Goal: Check status: Check status

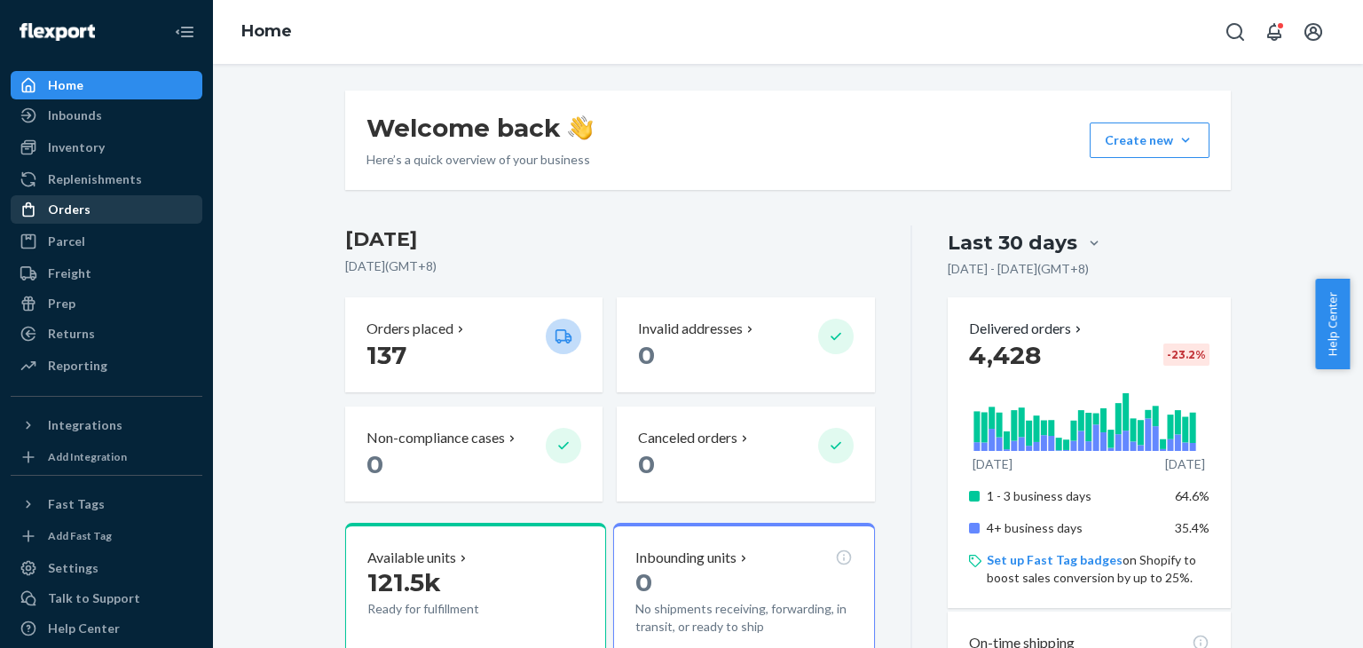
click at [117, 214] on div "Orders" at bounding box center [106, 209] width 188 height 25
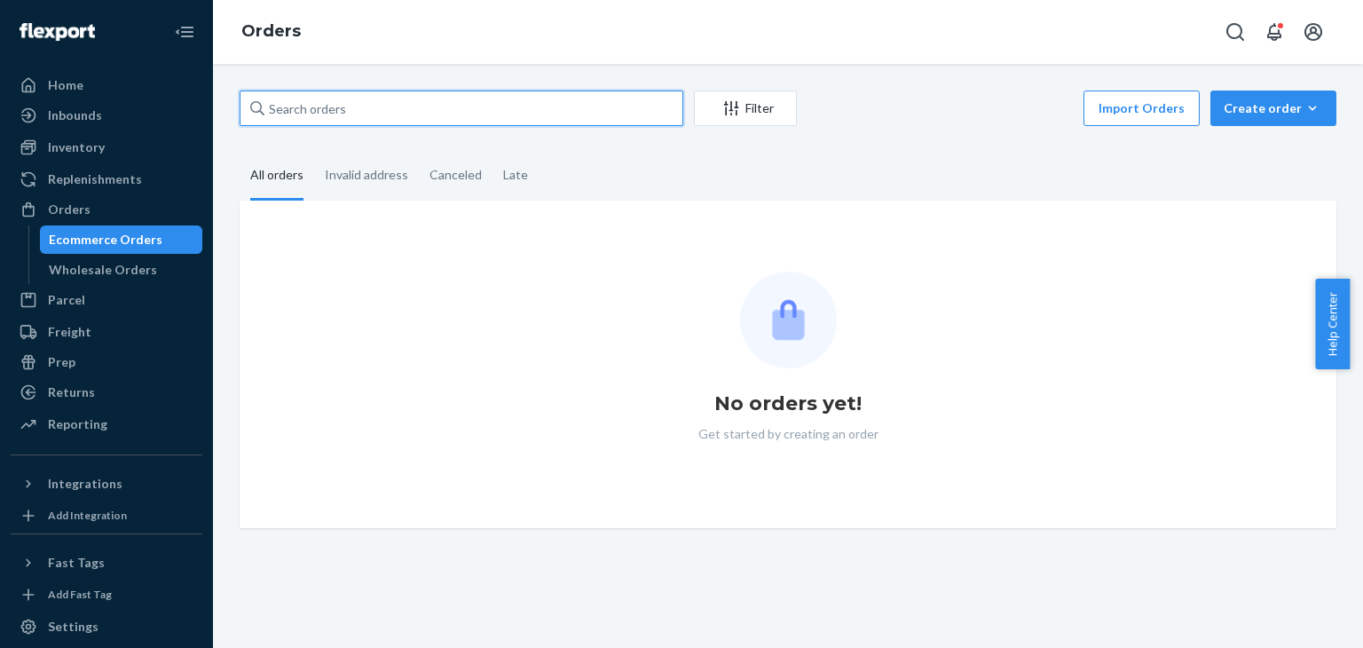
click at [407, 119] on input "text" at bounding box center [462, 109] width 444 height 36
paste input "454050"
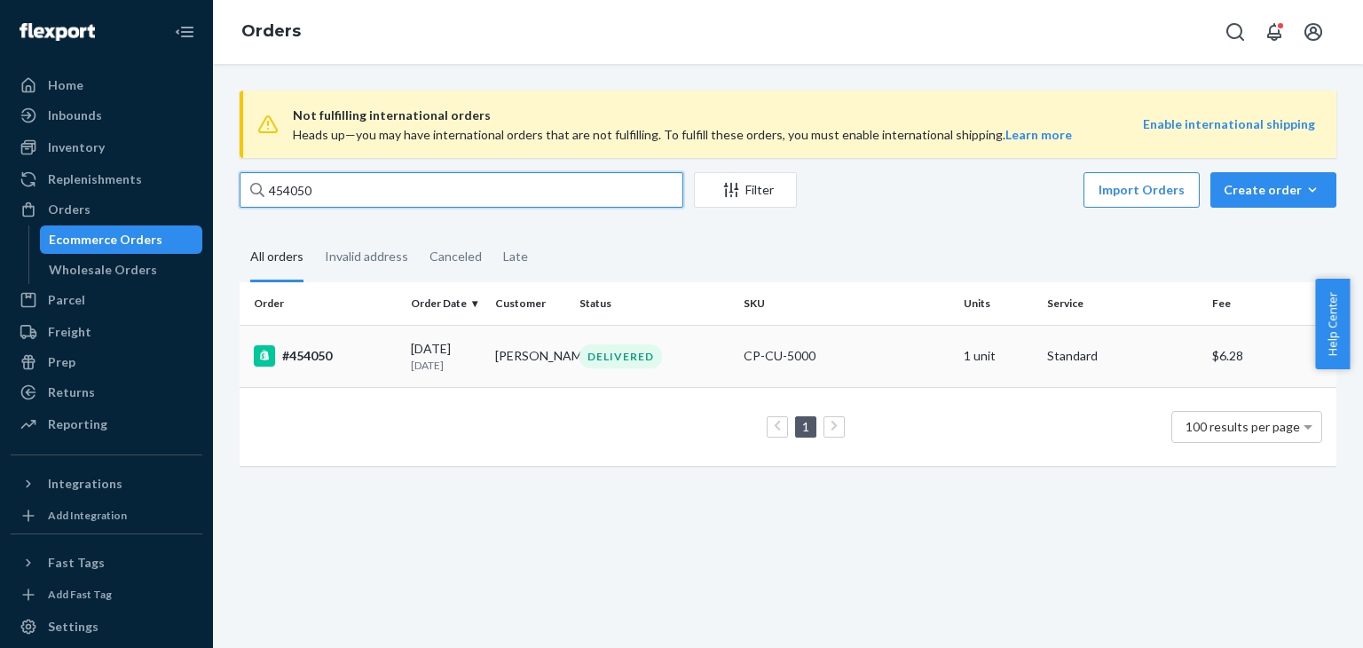
type input "454050"
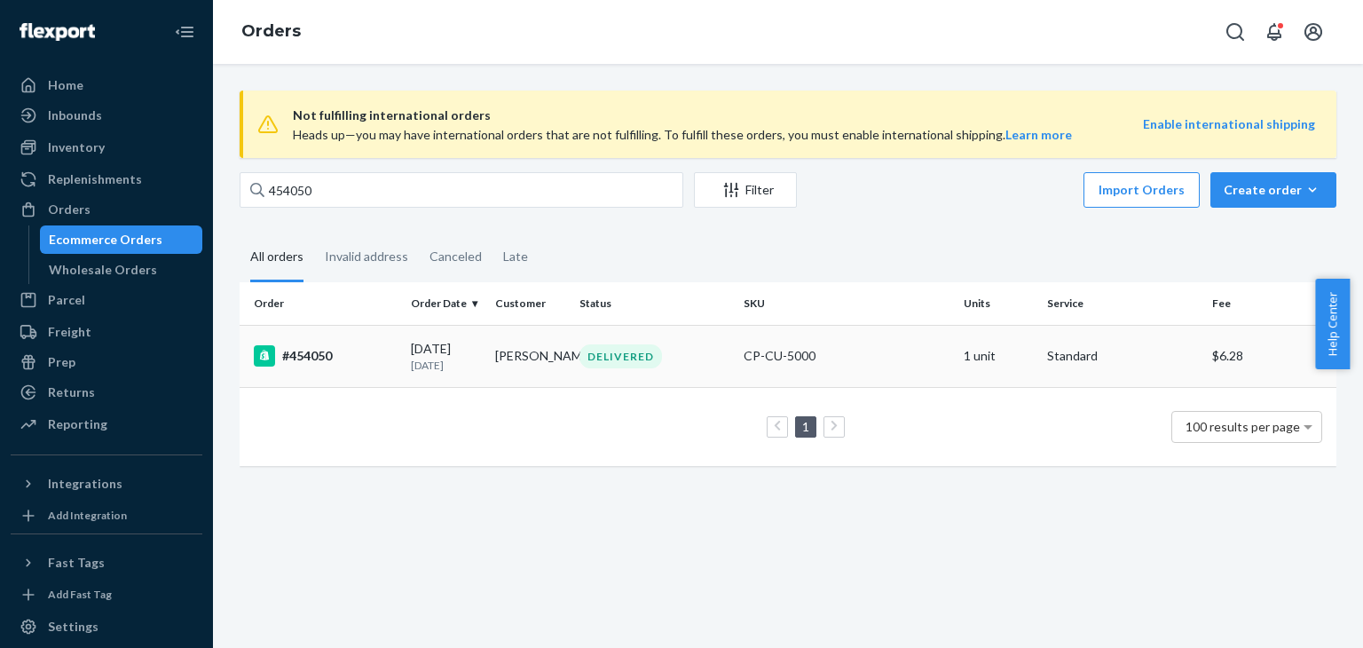
click at [876, 363] on div "CP-CU-5000" at bounding box center [846, 356] width 205 height 18
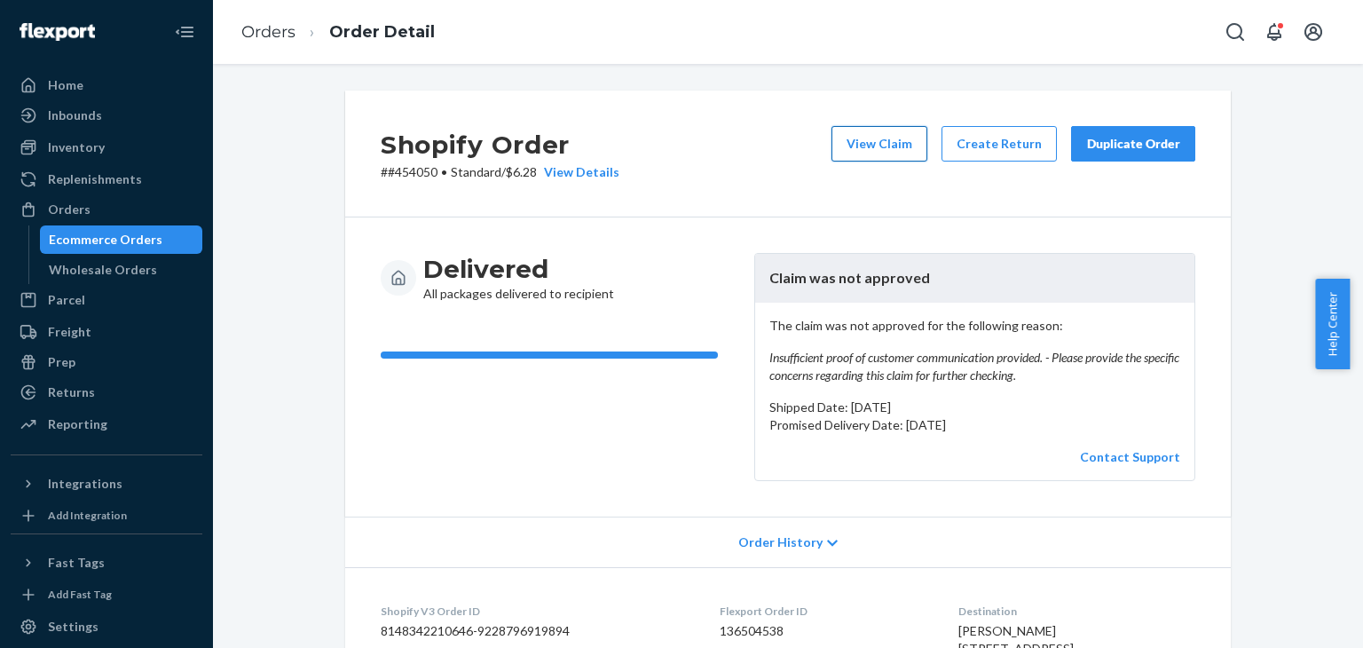
click at [880, 149] on button "View Claim" at bounding box center [880, 144] width 96 height 36
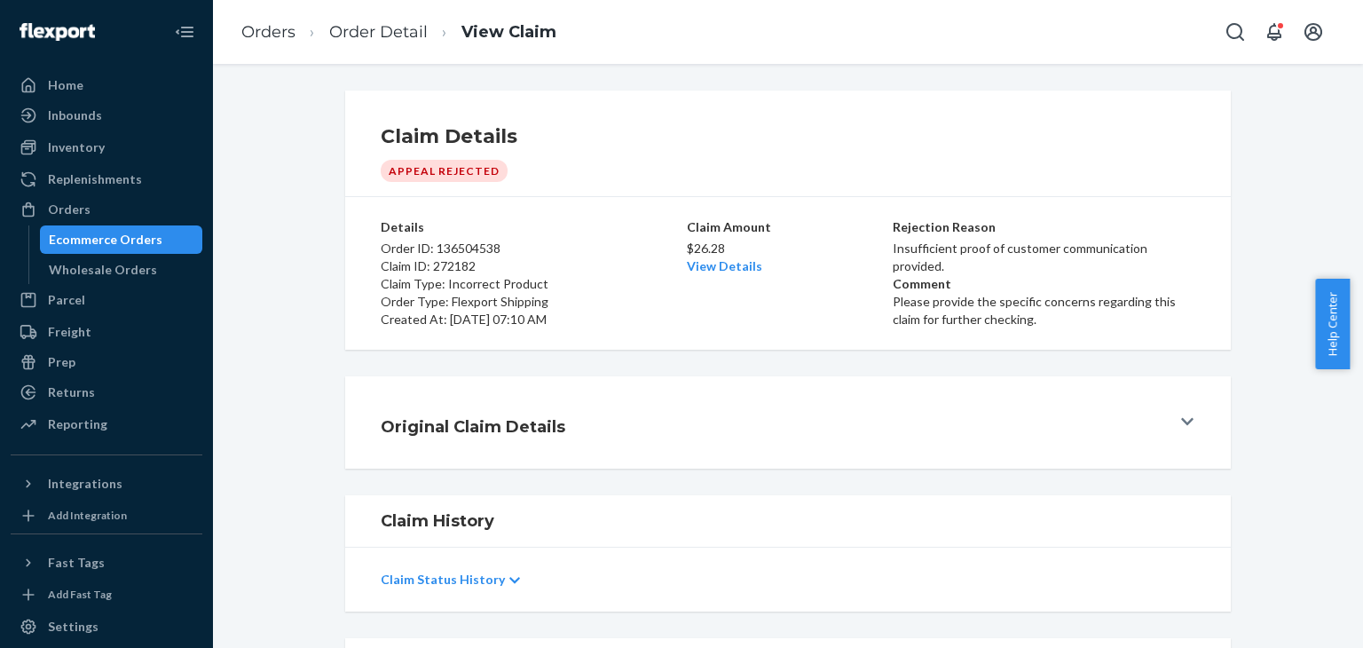
click at [509, 574] on icon at bounding box center [514, 580] width 11 height 12
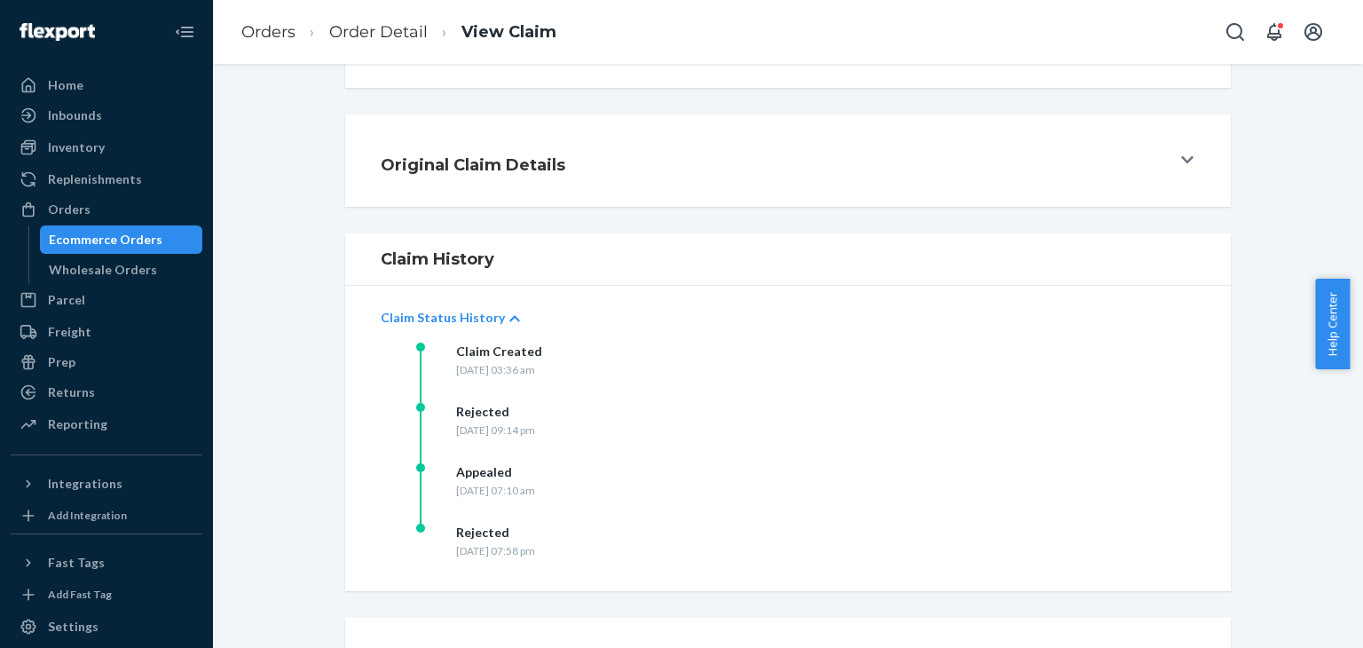
scroll to position [266, 0]
click at [1181, 154] on icon at bounding box center [1187, 155] width 12 height 7
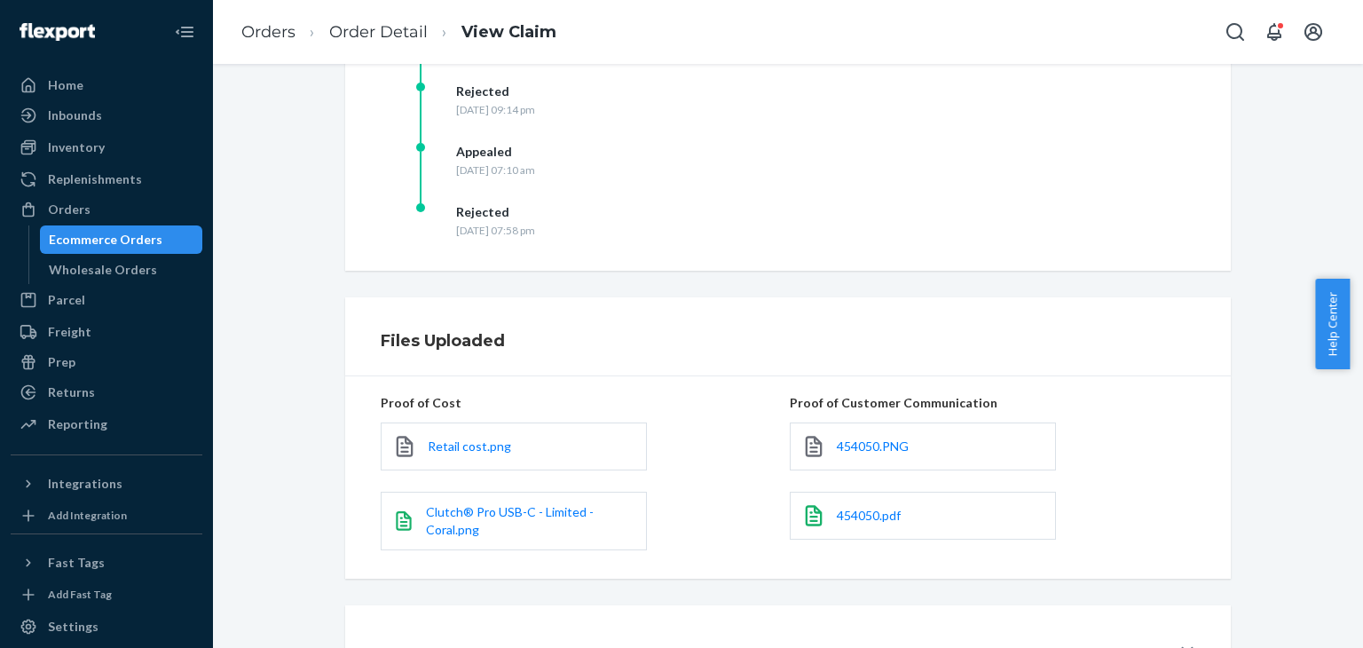
scroll to position [710, 0]
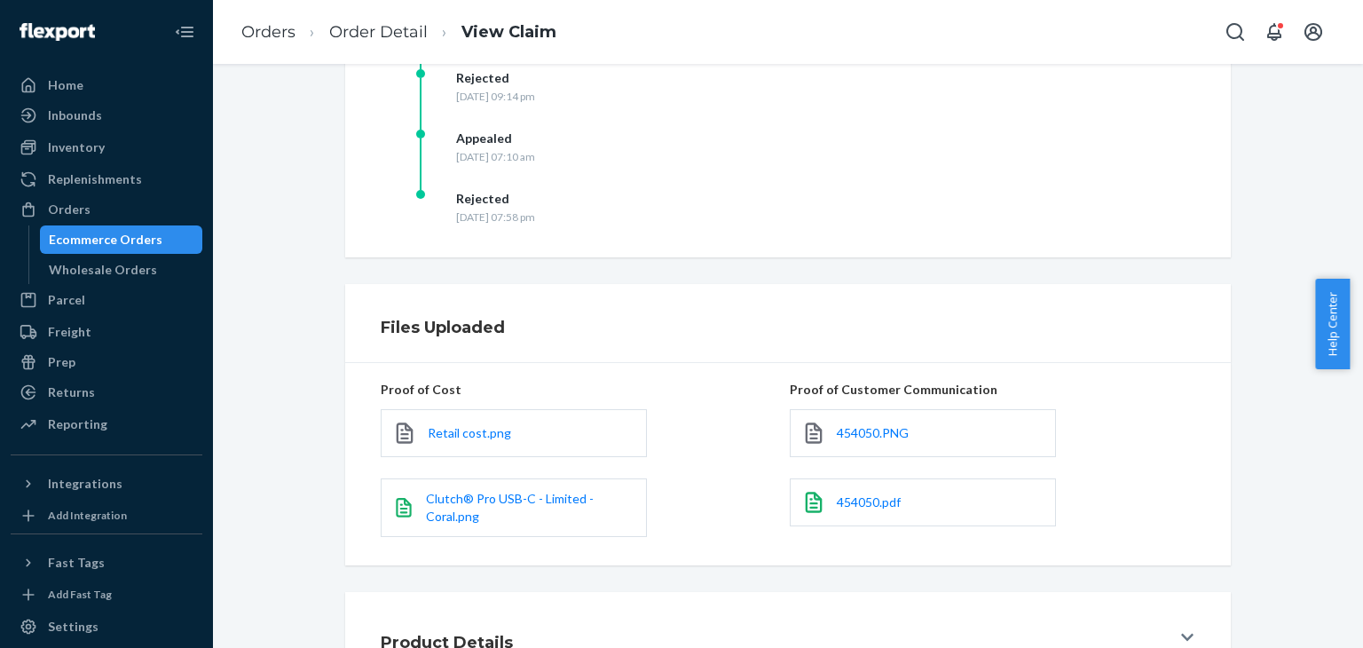
click at [904, 428] on div "454050.PNG" at bounding box center [923, 433] width 266 height 48
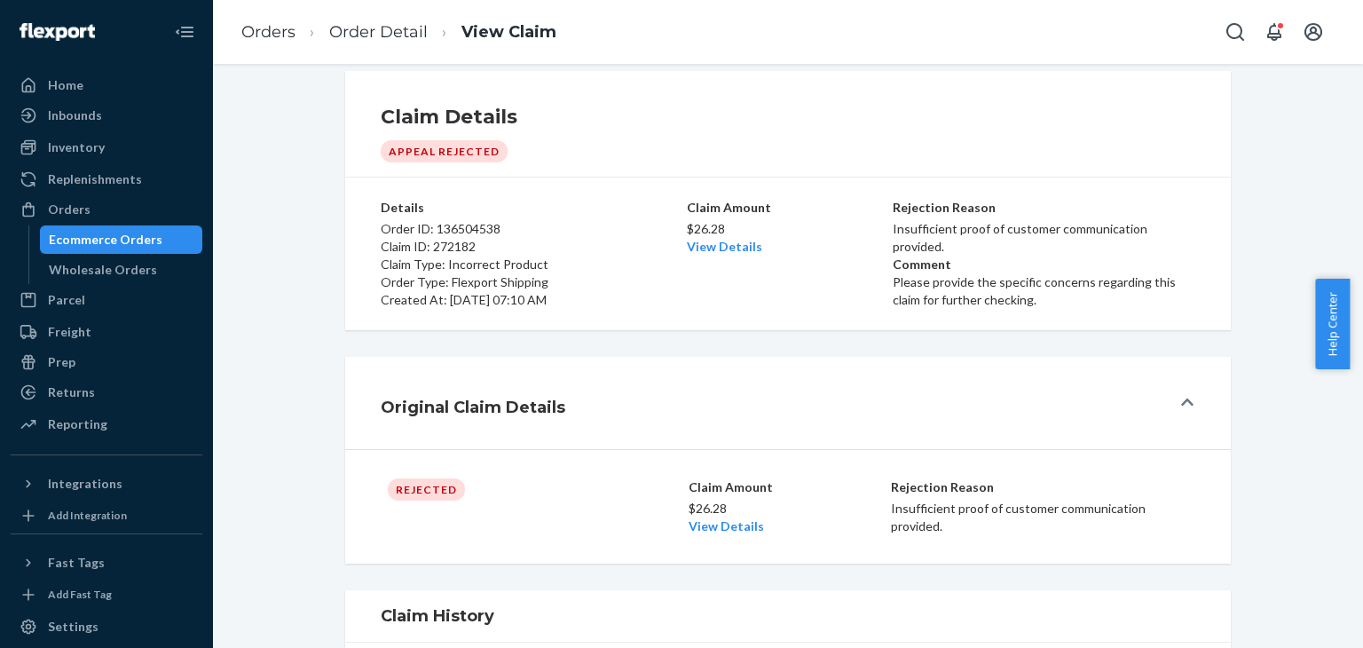
scroll to position [0, 0]
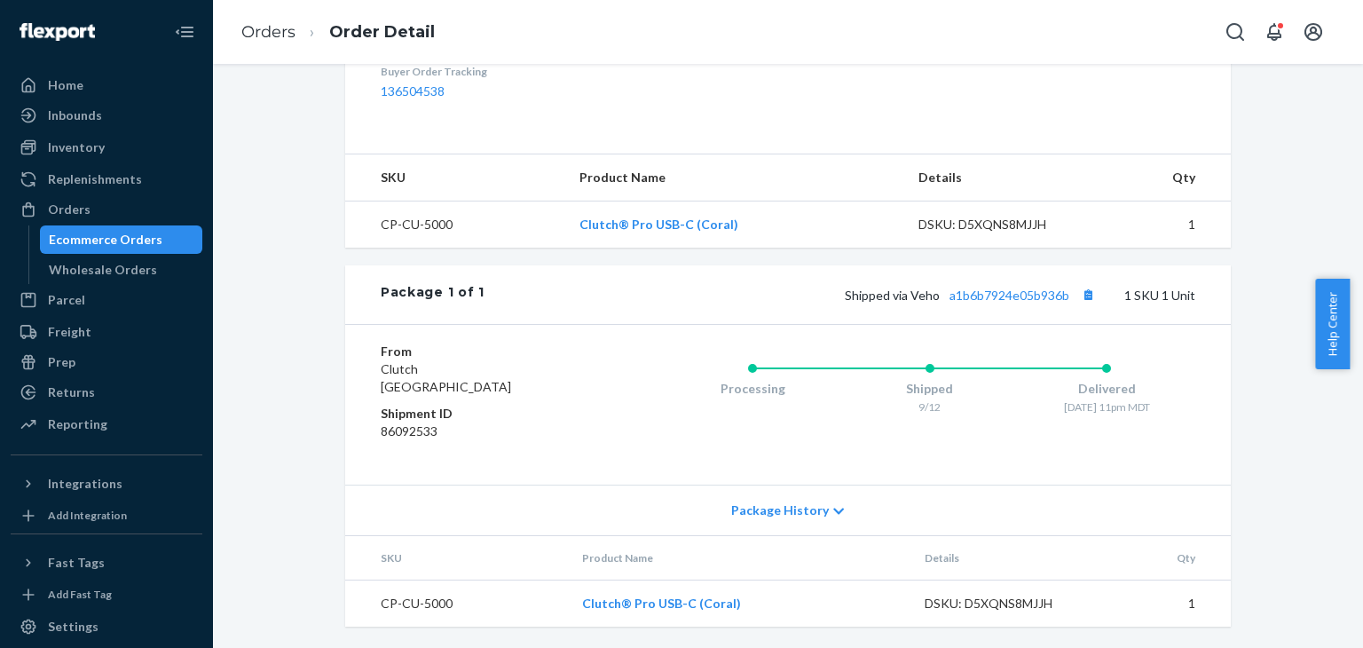
scroll to position [663, 0]
click at [99, 209] on div "Orders" at bounding box center [106, 209] width 188 height 25
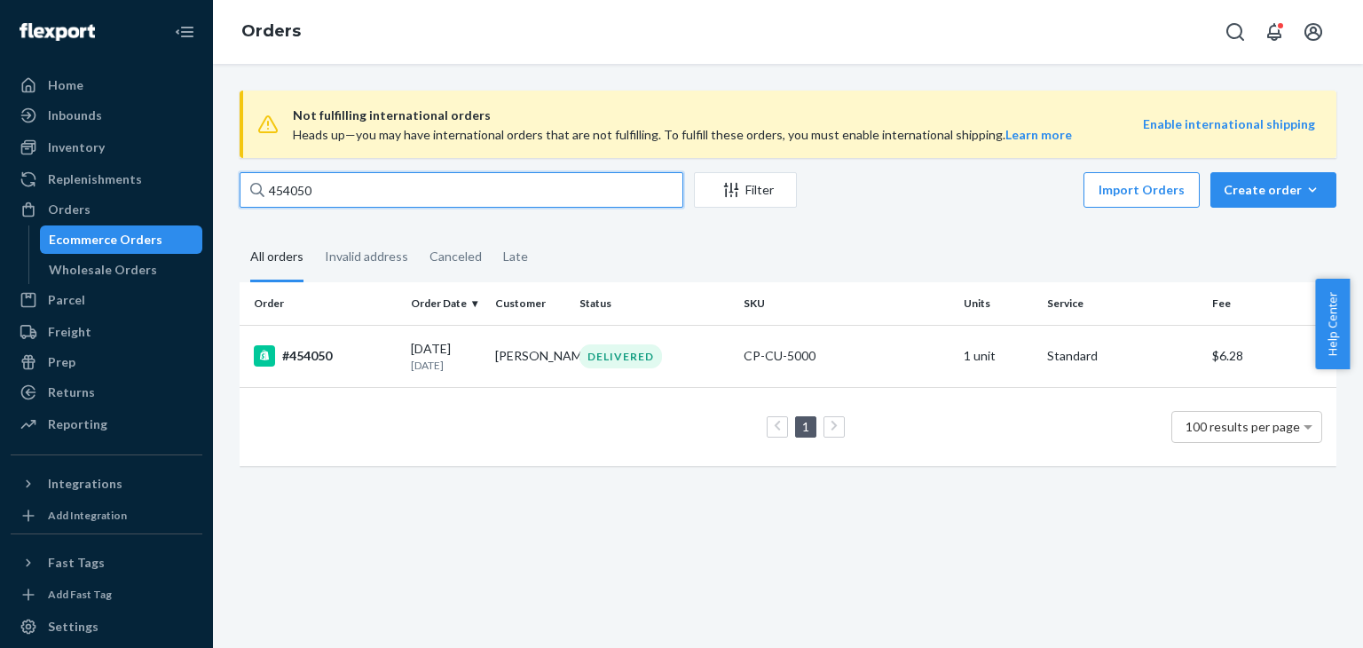
click at [408, 194] on input "454050" at bounding box center [462, 190] width 444 height 36
paste input "BKQCB5UJLE"
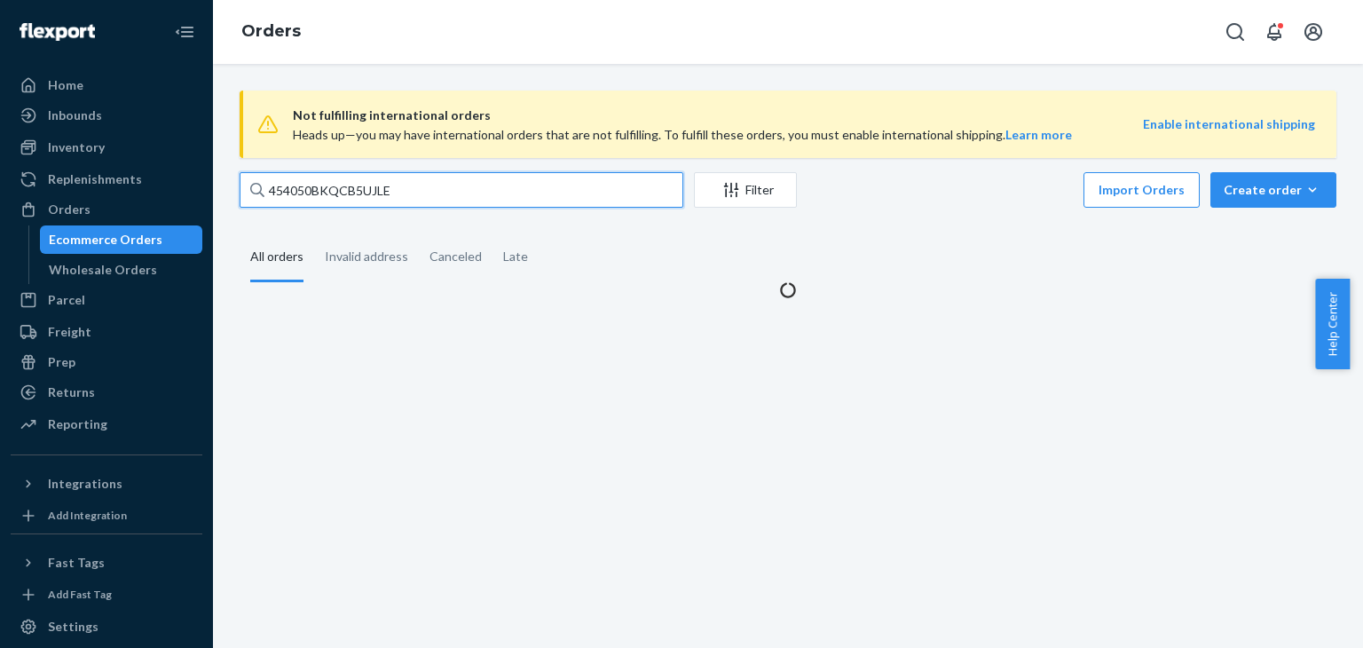
paste input "text"
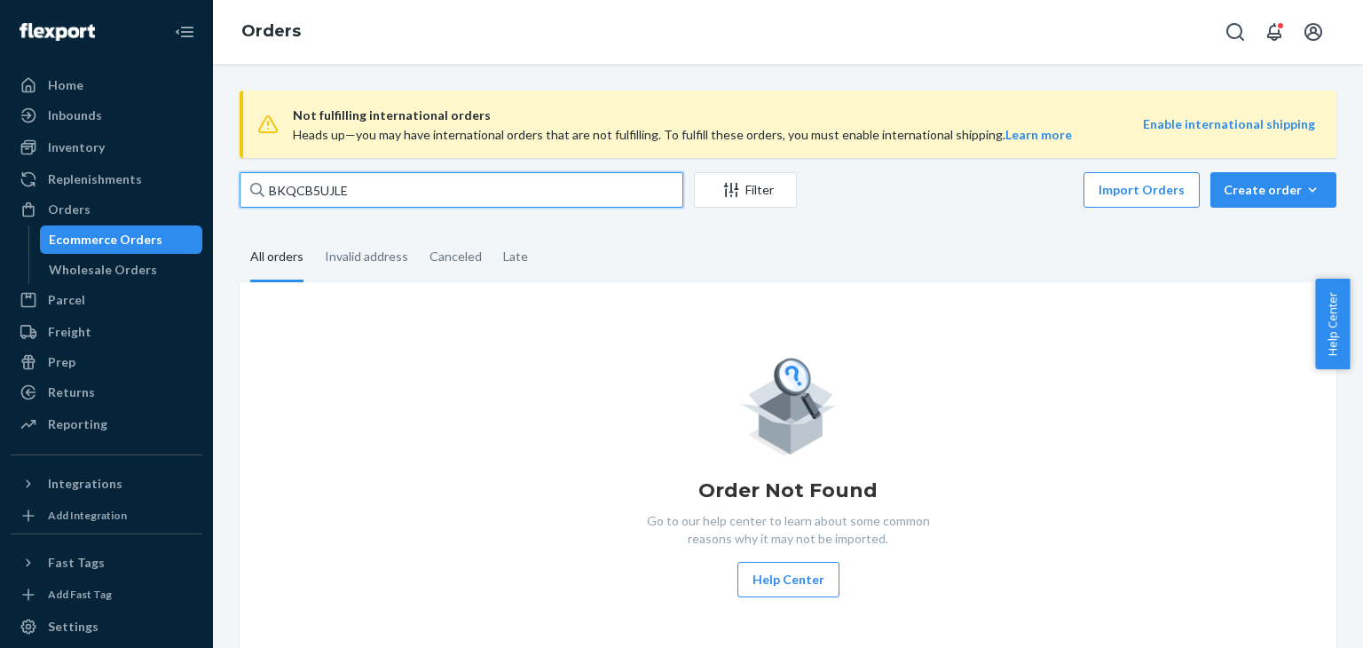
type input "BKQCB5UJLE"
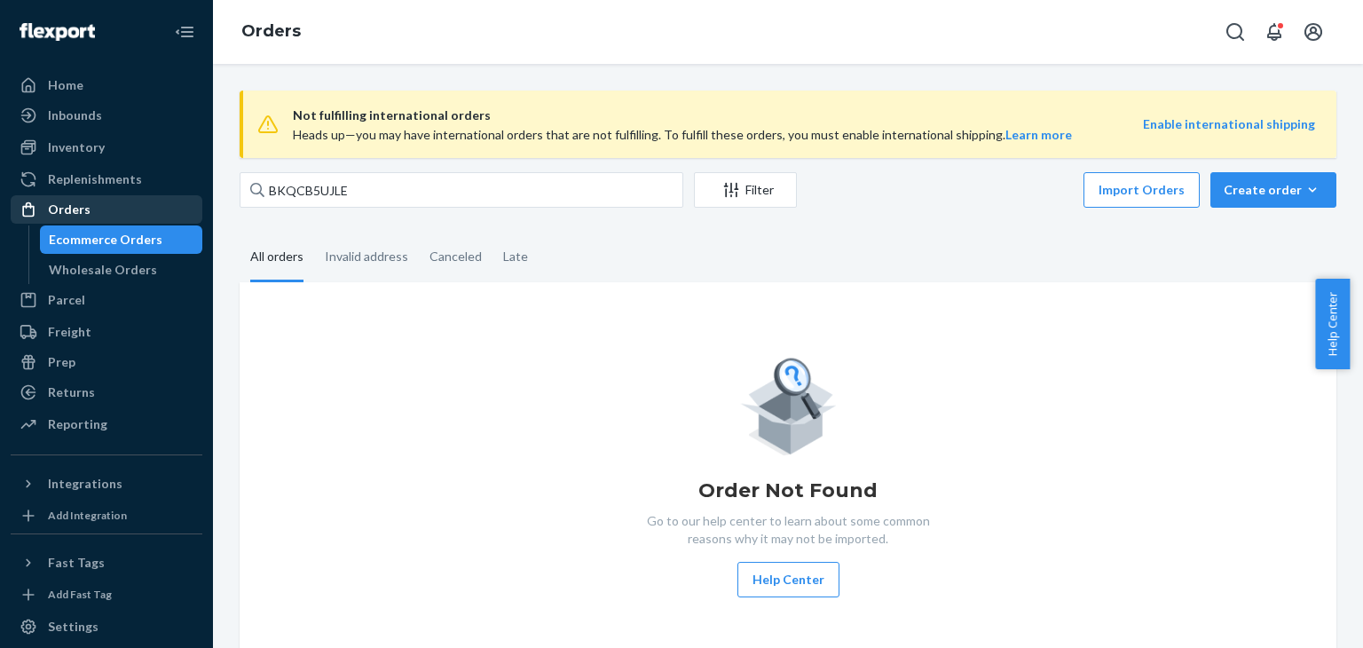
click at [89, 209] on div "Orders" at bounding box center [106, 209] width 188 height 25
click at [114, 212] on div "Orders" at bounding box center [106, 209] width 188 height 25
click at [93, 205] on div "Orders" at bounding box center [106, 209] width 188 height 25
click at [75, 389] on div "Returns" at bounding box center [71, 392] width 47 height 18
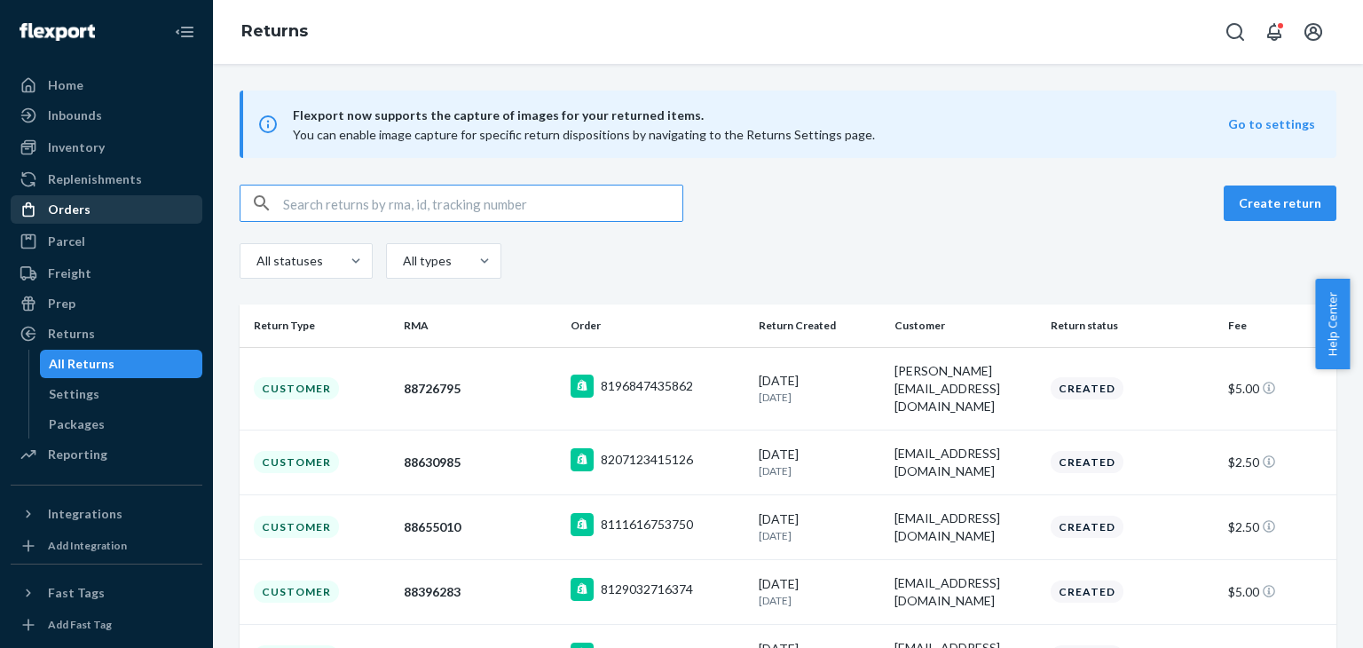
click at [102, 211] on div "Orders" at bounding box center [106, 209] width 188 height 25
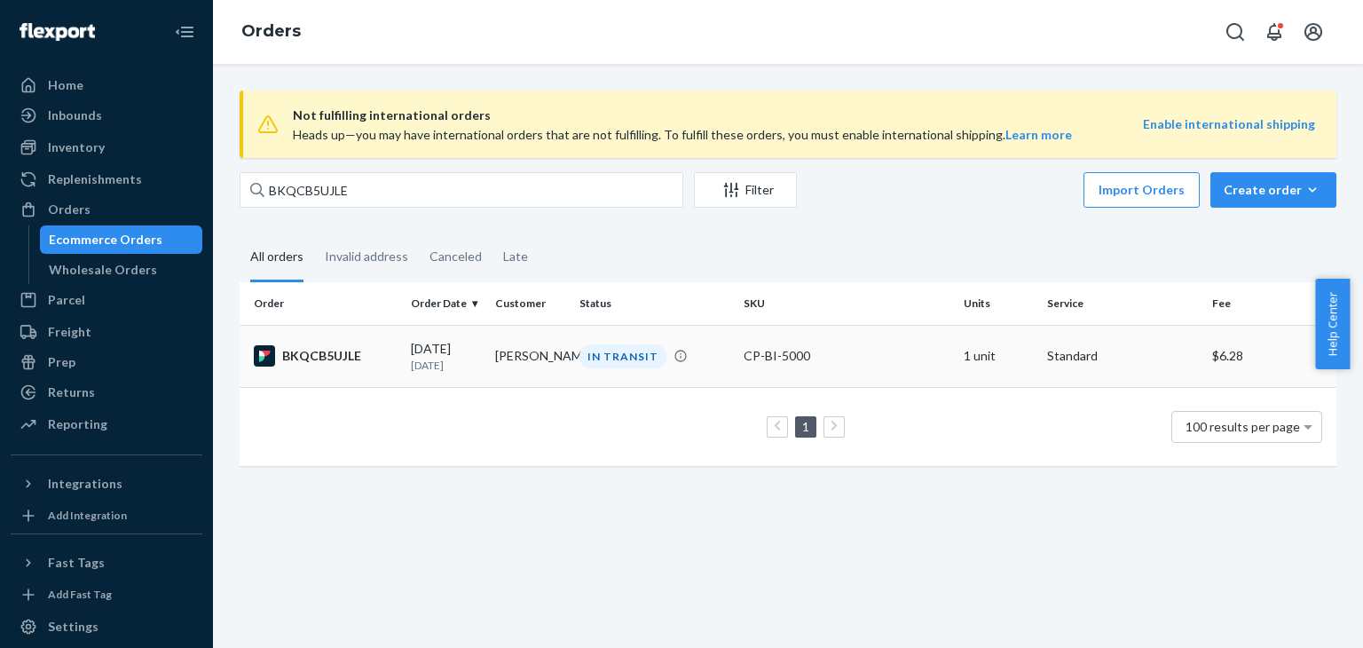
click at [739, 367] on td "CP-BI-5000" at bounding box center [846, 356] width 219 height 62
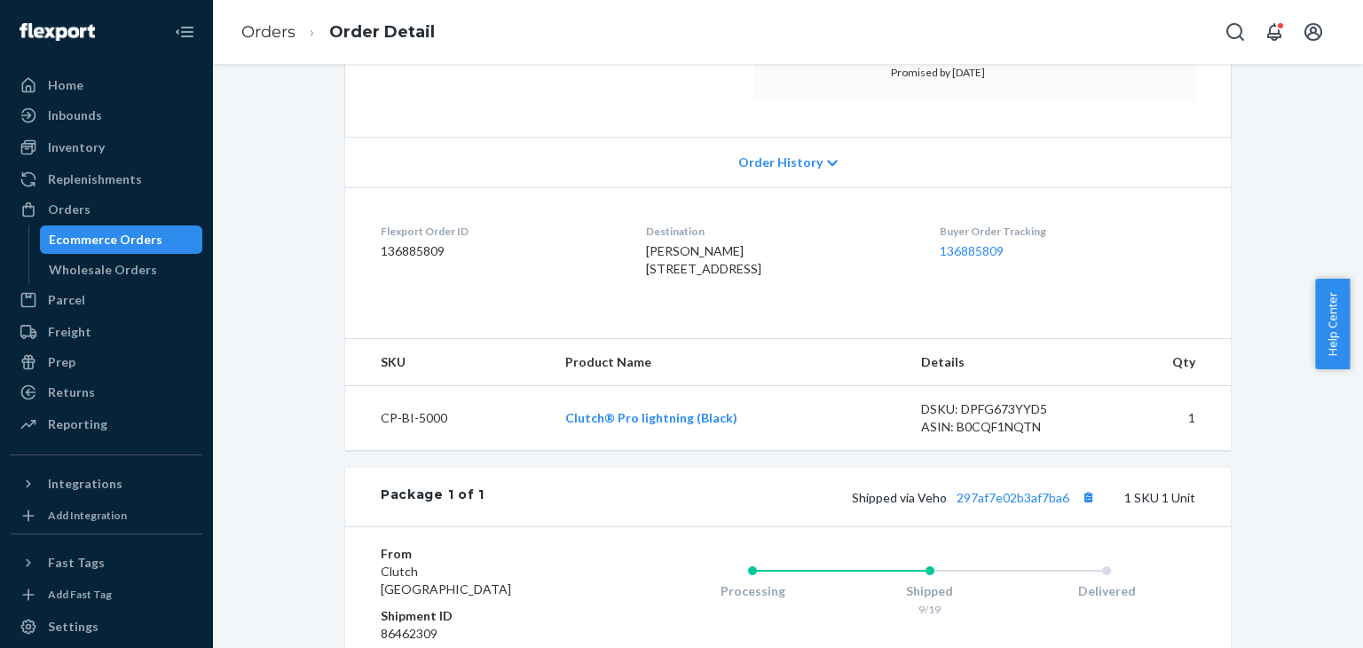
scroll to position [355, 0]
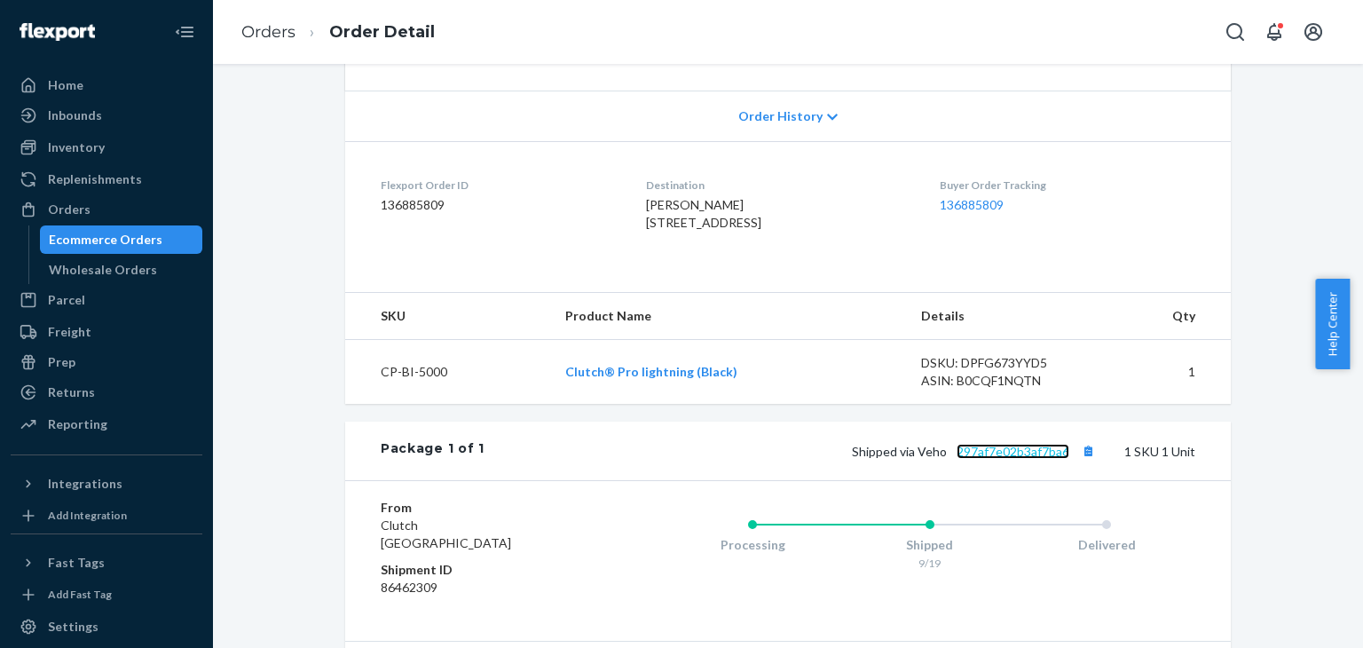
click at [1030, 459] on link "297af7e02b3af7ba6" at bounding box center [1013, 451] width 113 height 15
click at [101, 218] on div "Orders" at bounding box center [106, 209] width 188 height 25
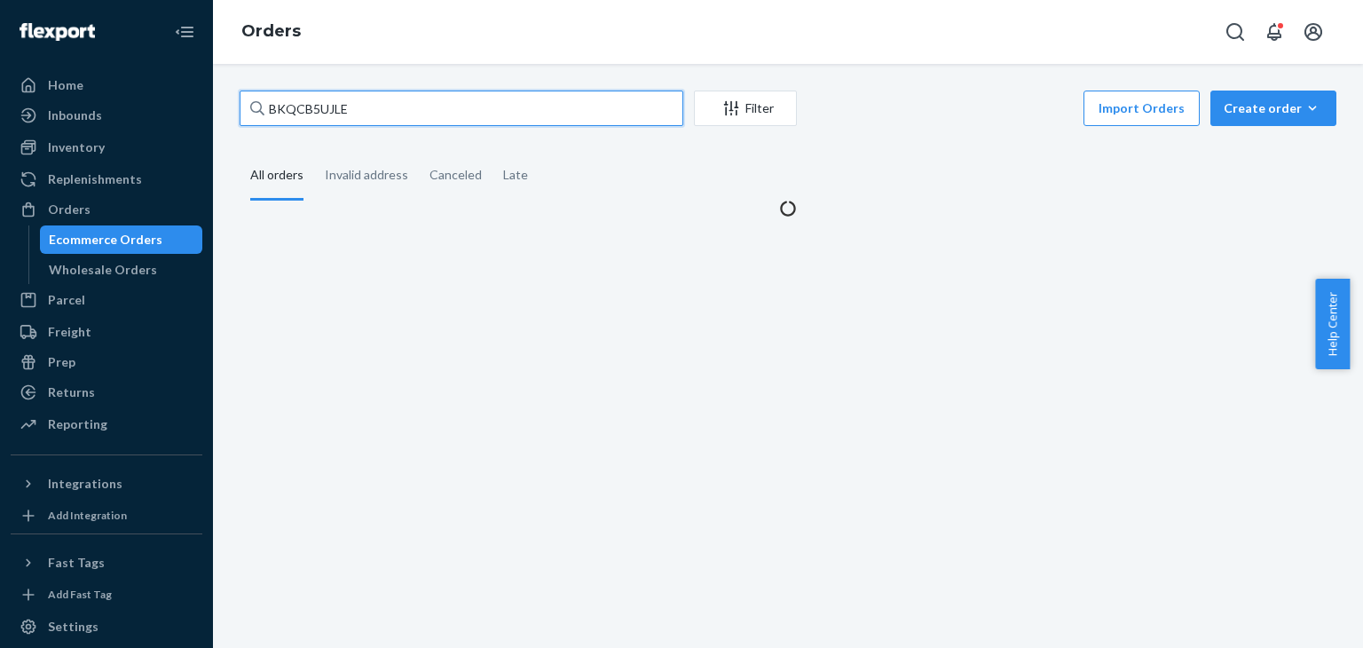
click at [388, 109] on input "BKQCB5UJLE" at bounding box center [462, 109] width 444 height 36
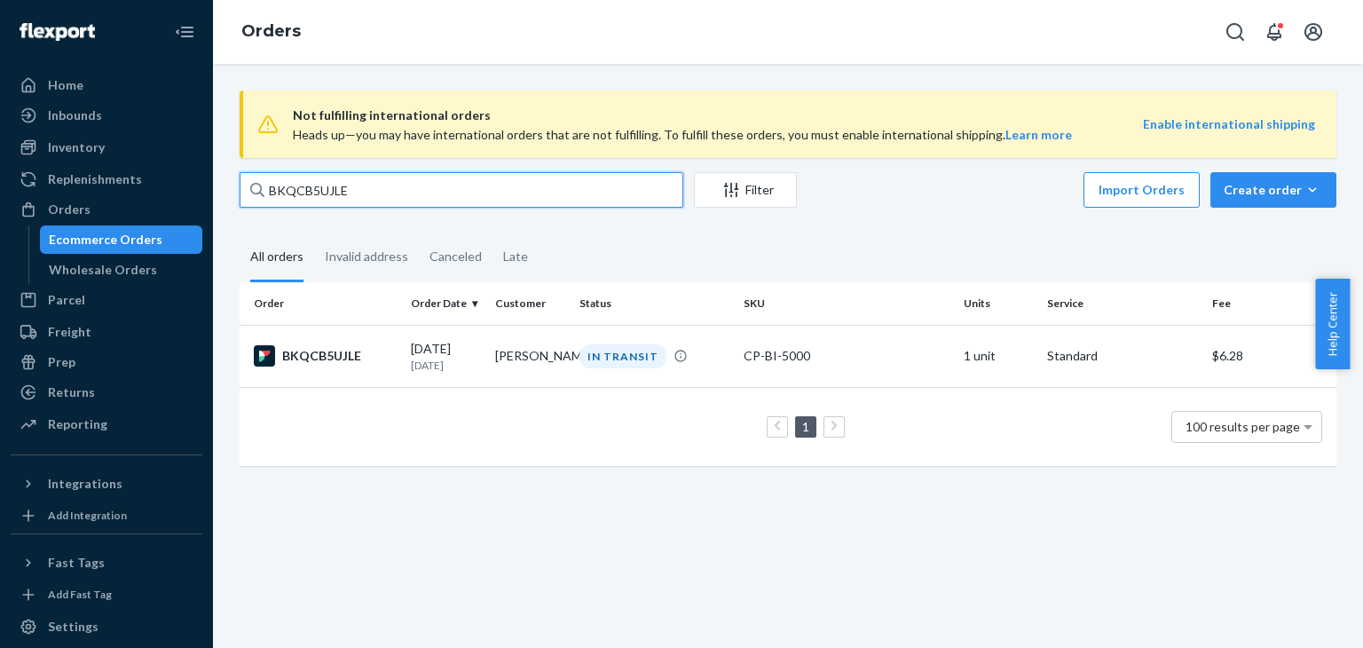
paste input "RYG2KDUSXG"
type input "RYG2KDUSXG"
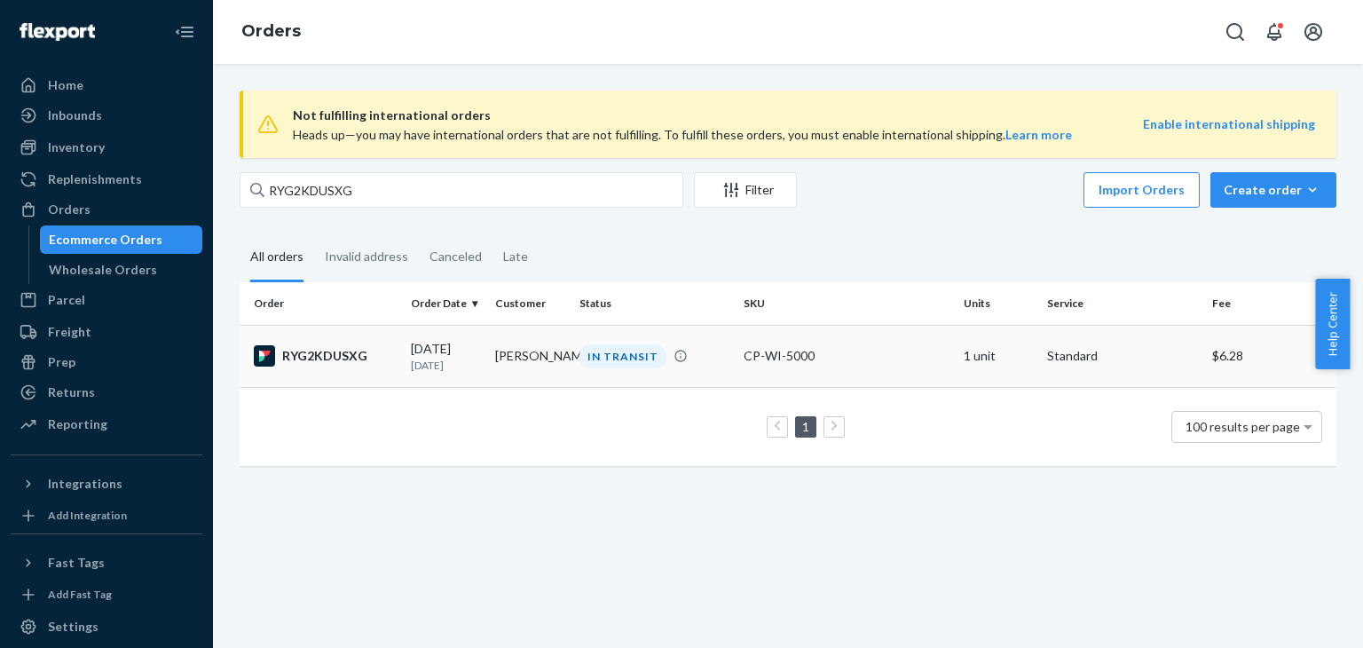
drag, startPoint x: 711, startPoint y: 366, endPoint x: 628, endPoint y: 456, distance: 122.5
click at [710, 366] on div "IN TRANSIT" at bounding box center [654, 356] width 157 height 24
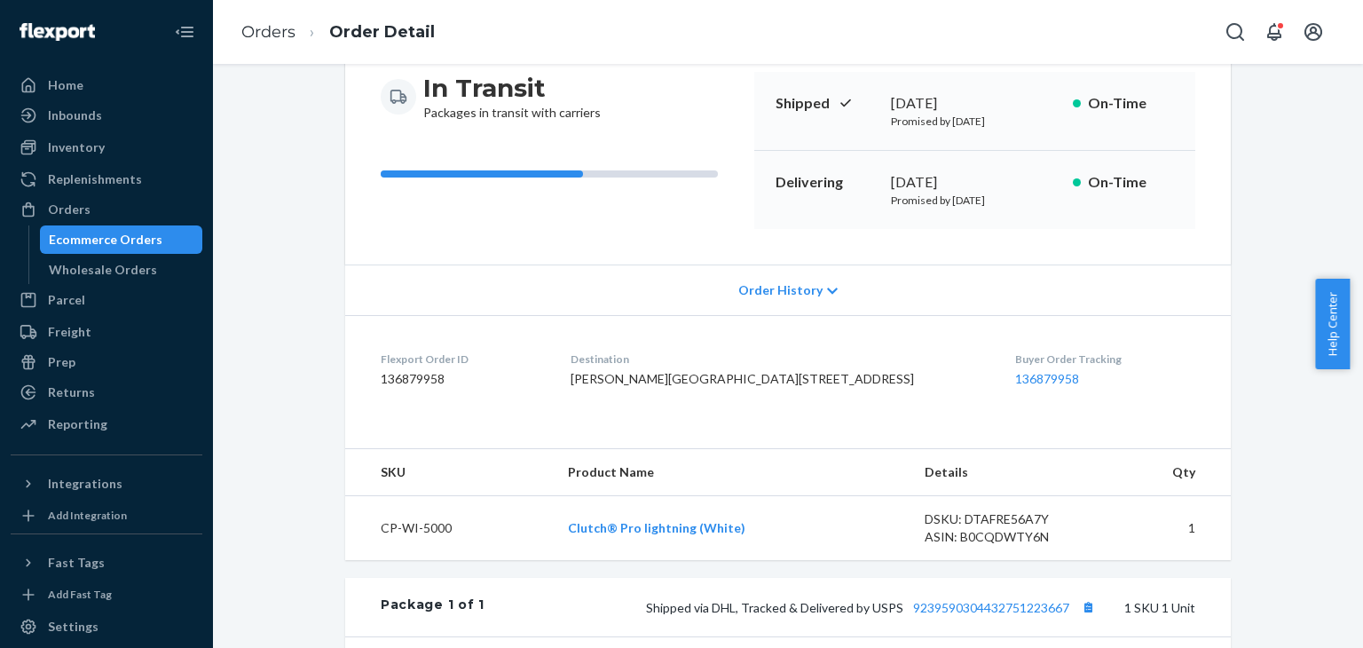
scroll to position [355, 0]
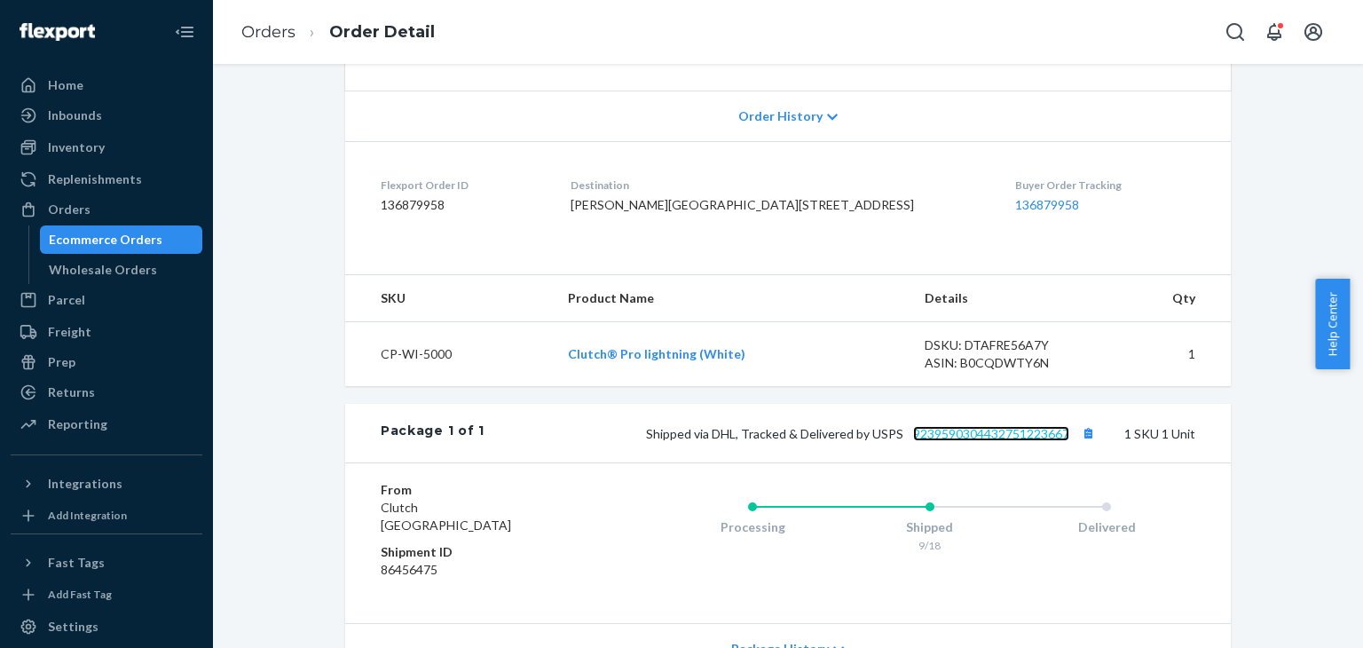
click at [978, 441] on link "9239590304432751223667" at bounding box center [991, 433] width 156 height 15
click at [126, 397] on div "Returns" at bounding box center [106, 392] width 188 height 25
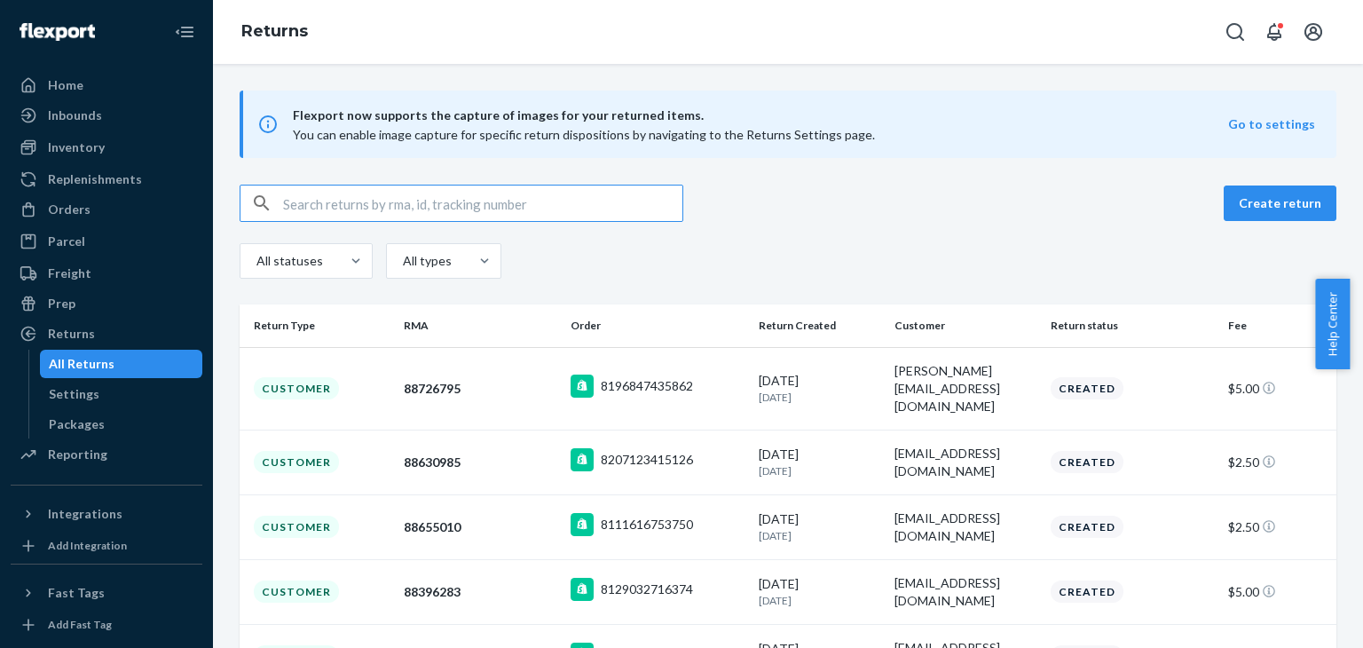
click at [489, 208] on input "text" at bounding box center [482, 204] width 399 height 36
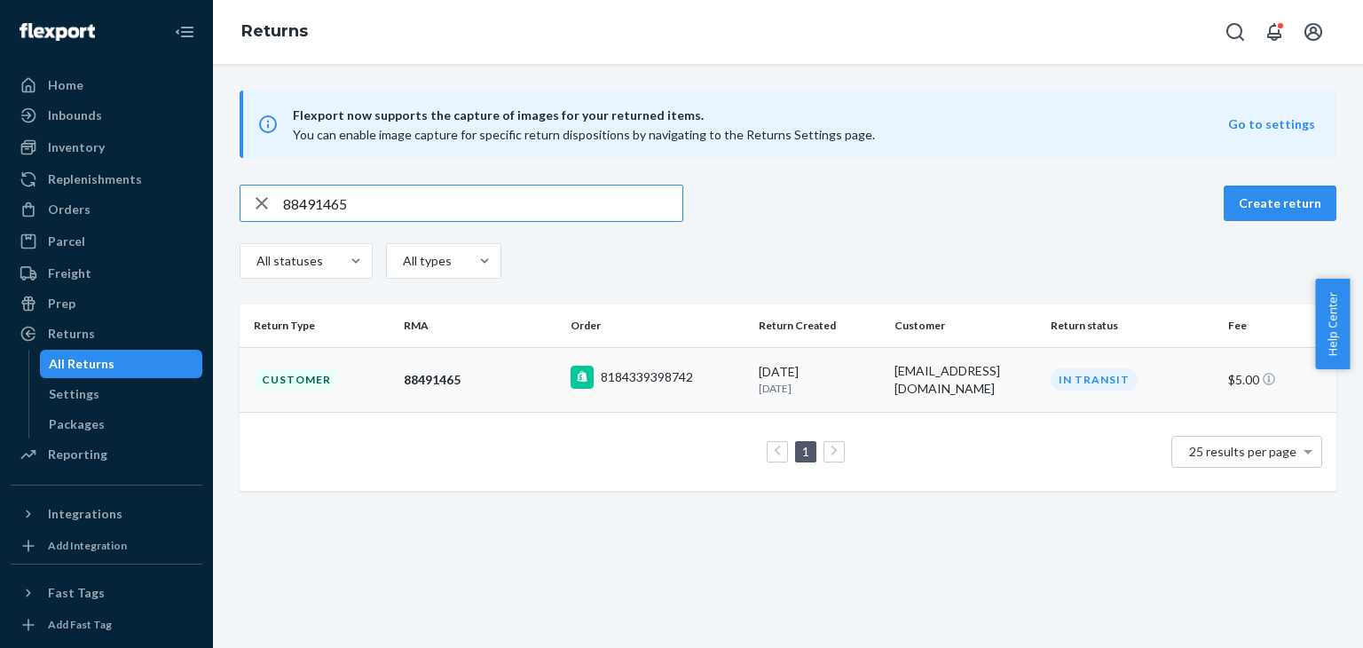
type input "88491465"
click at [905, 377] on div "[EMAIL_ADDRESS][DOMAIN_NAME]" at bounding box center [966, 380] width 143 height 36
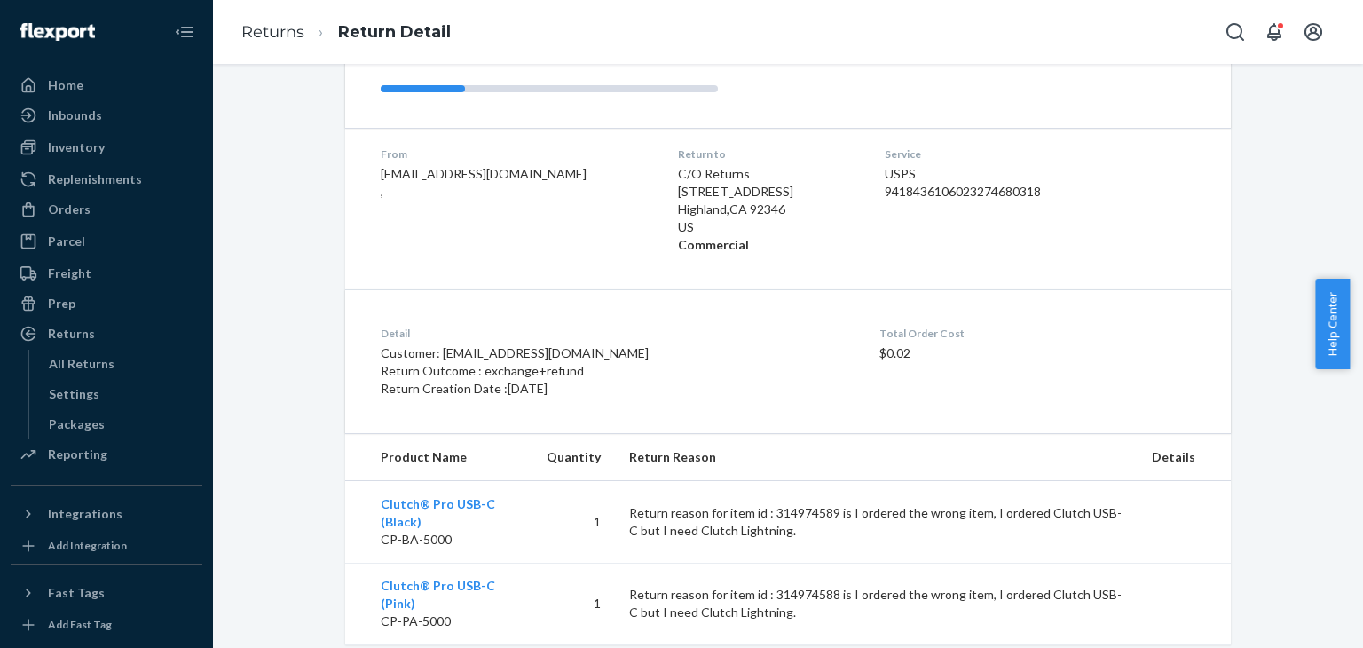
scroll to position [272, 0]
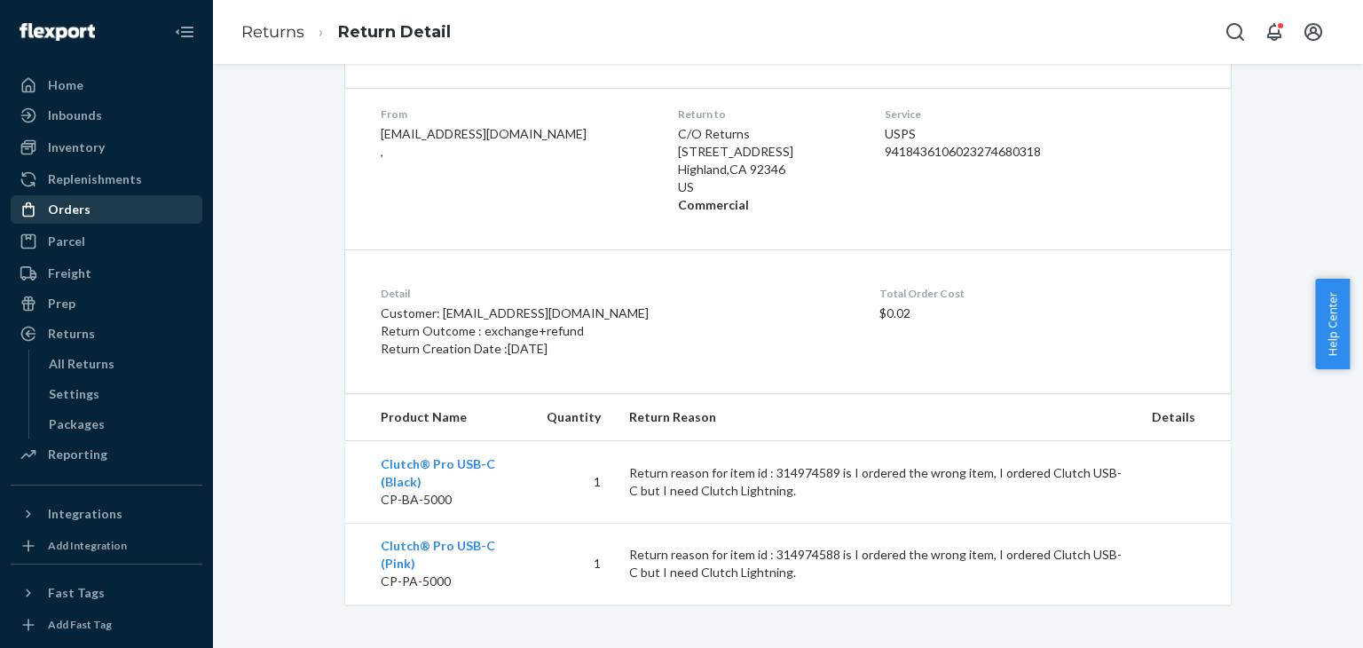
click at [108, 209] on div "Orders" at bounding box center [106, 209] width 188 height 25
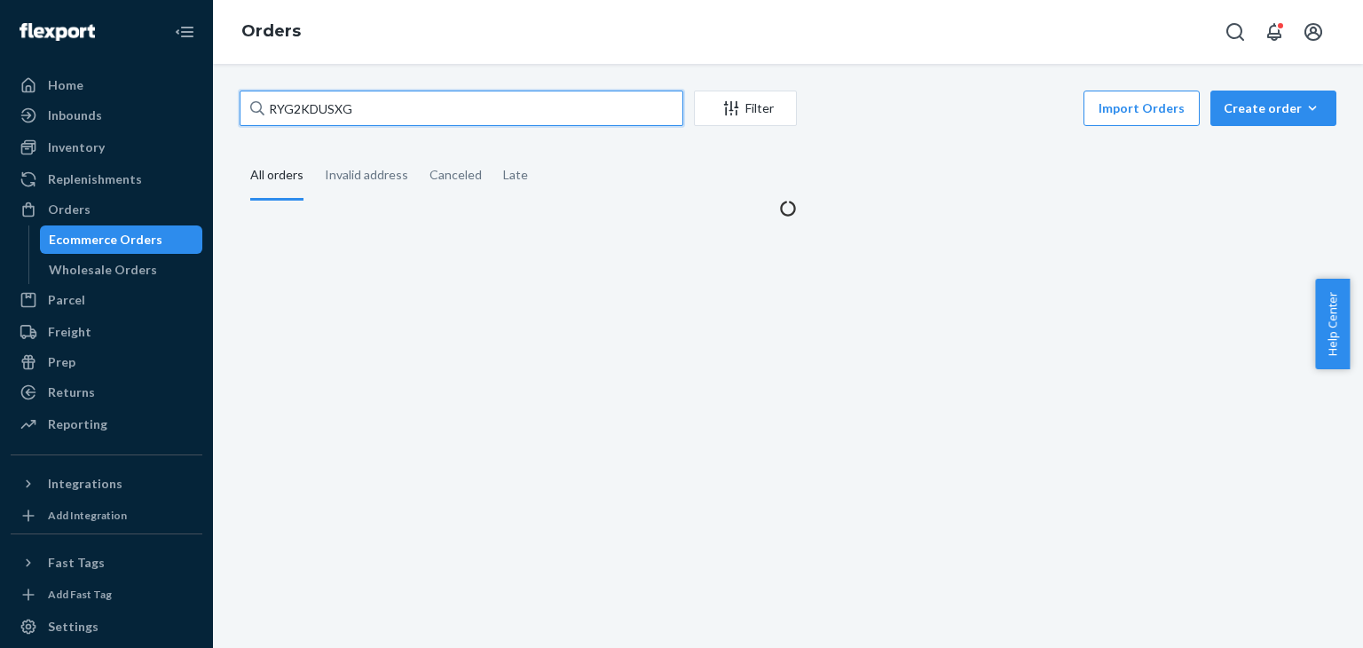
click at [376, 106] on input "RYG2KDUSXG" at bounding box center [462, 109] width 444 height 36
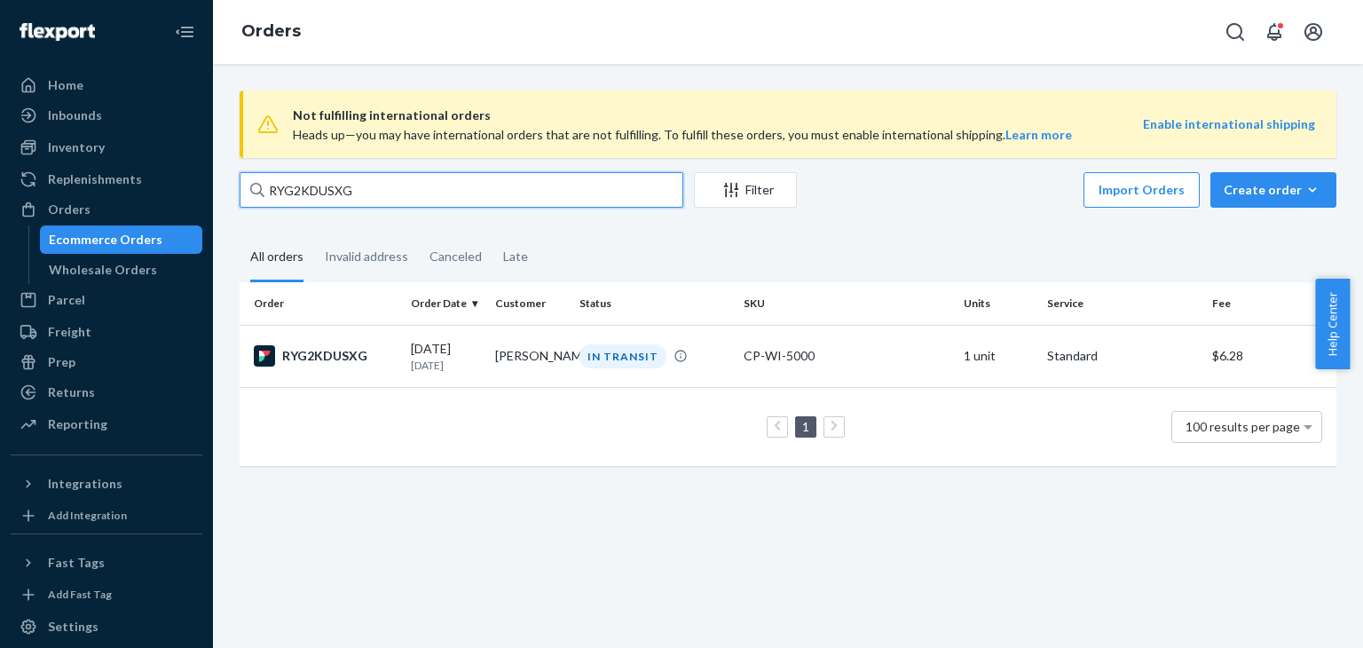
paste input "#434972"
type input "#434972"
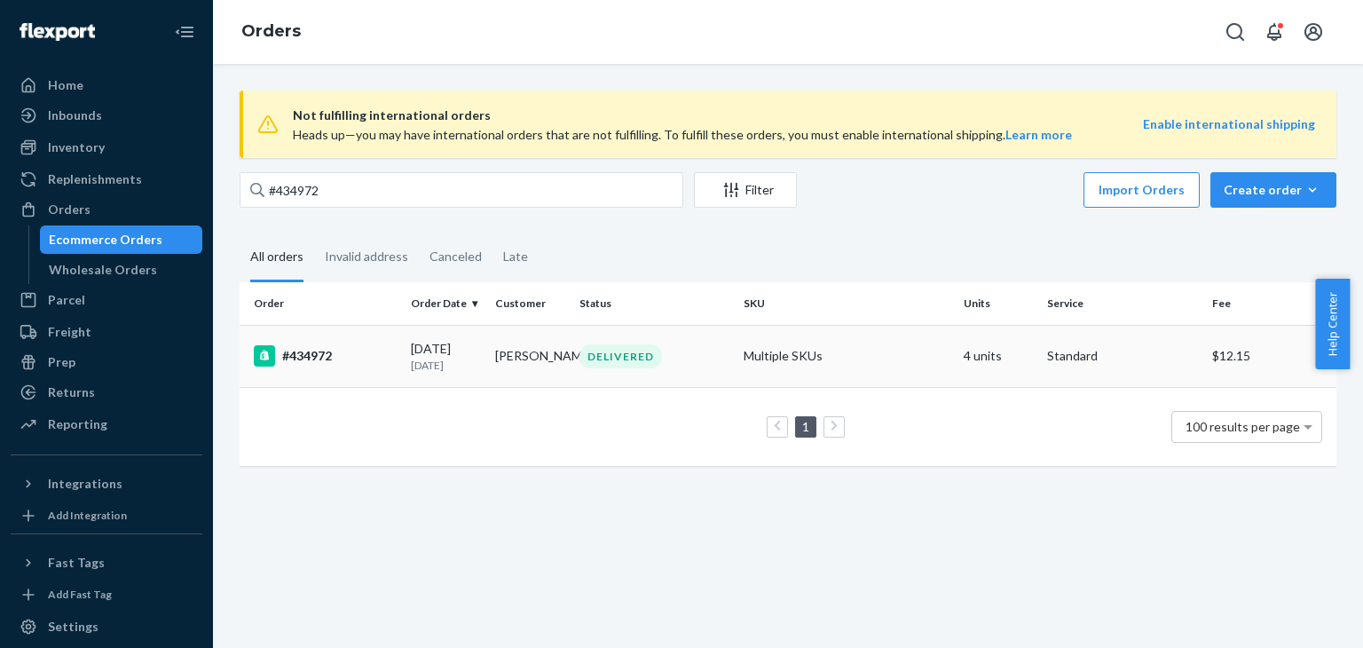
click at [714, 362] on div "DELIVERED" at bounding box center [654, 356] width 157 height 24
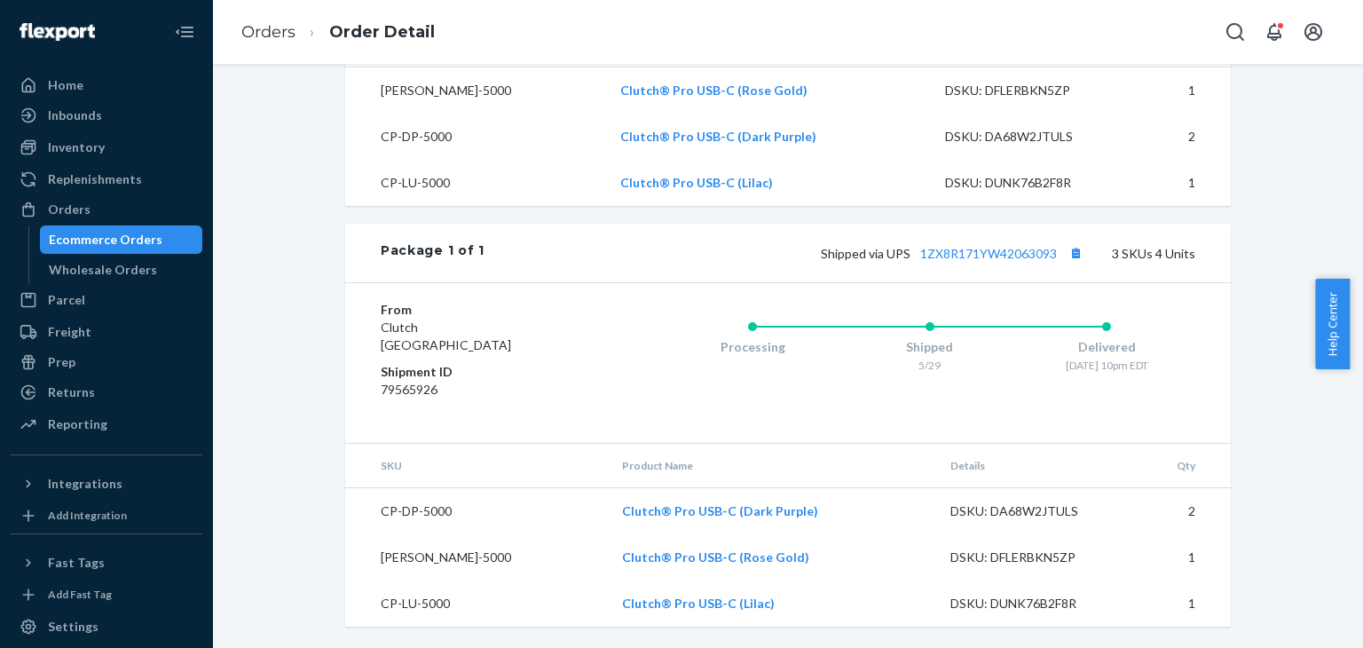
scroll to position [745, 0]
click at [103, 216] on div "Orders" at bounding box center [106, 209] width 188 height 25
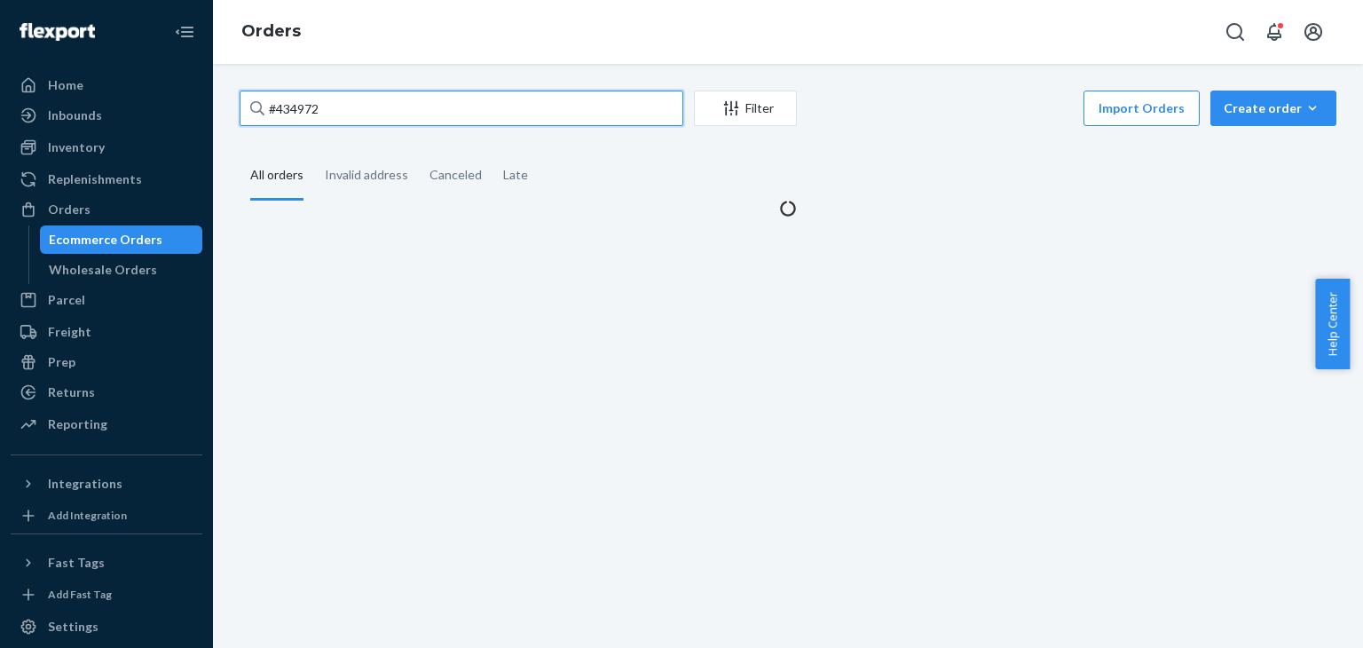
click at [476, 115] on input "#434972" at bounding box center [462, 109] width 444 height 36
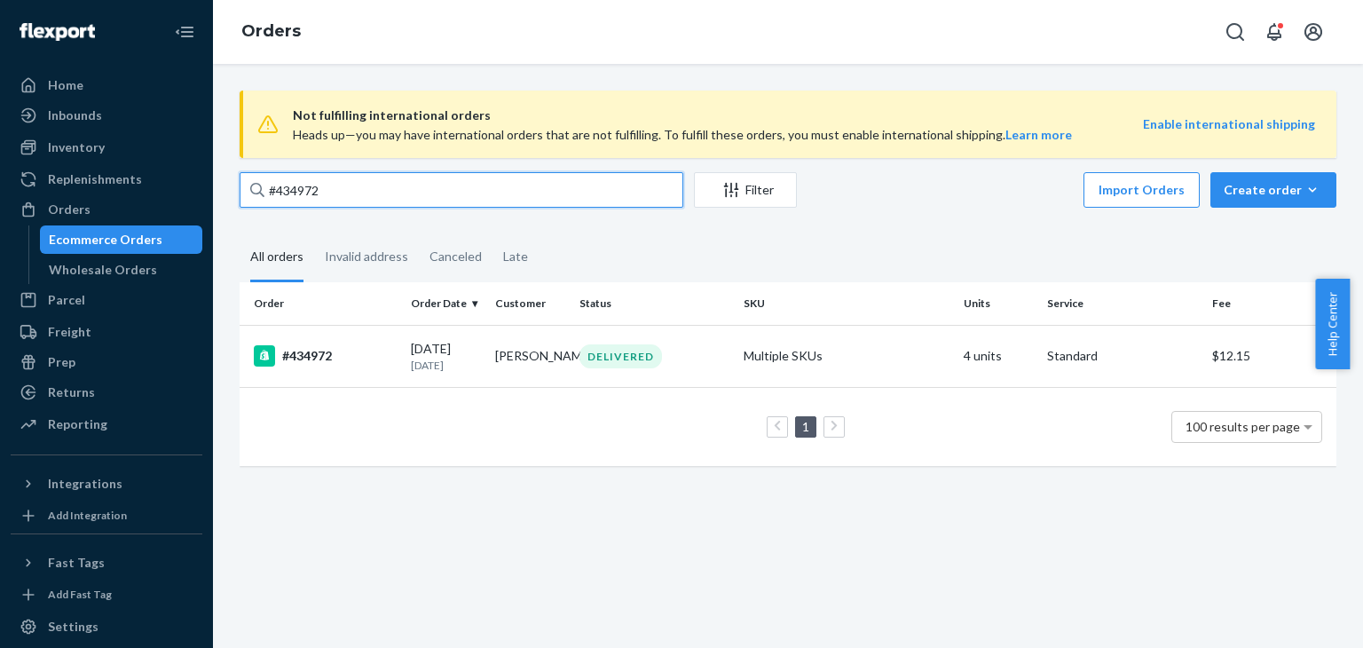
paste input "[PERSON_NAME]"
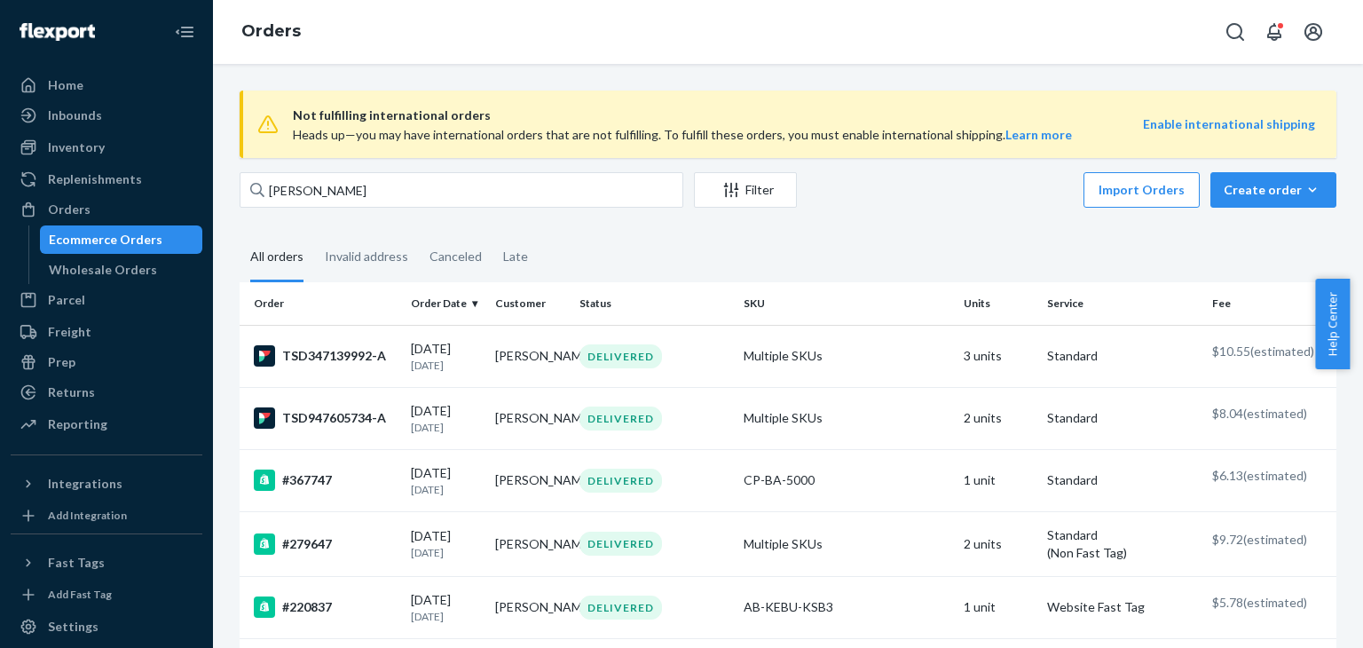
drag, startPoint x: 895, startPoint y: 234, endPoint x: 924, endPoint y: 241, distance: 30.1
click at [895, 234] on fieldset "All orders Invalid address Canceled Late" at bounding box center [788, 257] width 1097 height 49
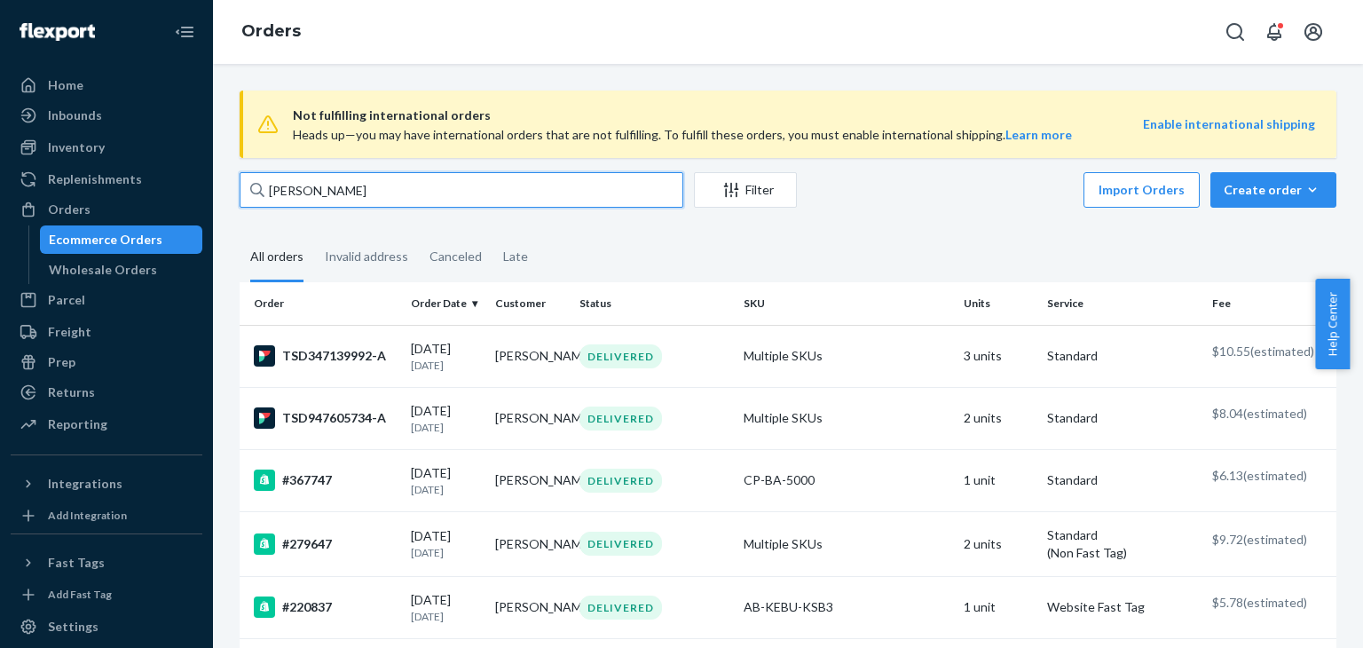
click at [435, 196] on input "[PERSON_NAME]" at bounding box center [462, 190] width 444 height 36
paste input "455596"
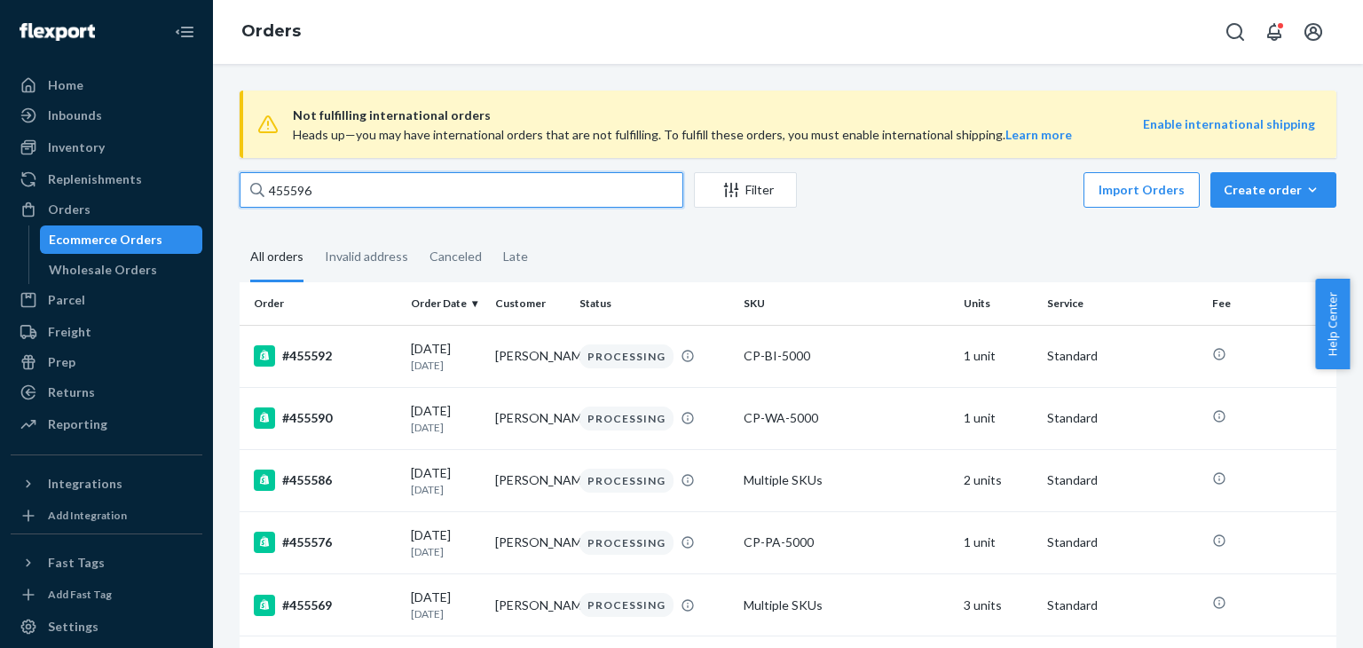
type input "455596"
